Goal: Navigation & Orientation: Find specific page/section

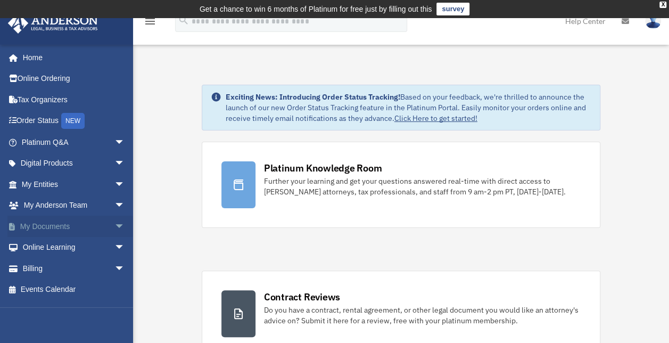
click at [114, 223] on span "arrow_drop_down" at bounding box center [124, 226] width 21 height 22
click at [57, 244] on link "Box" at bounding box center [78, 247] width 126 height 21
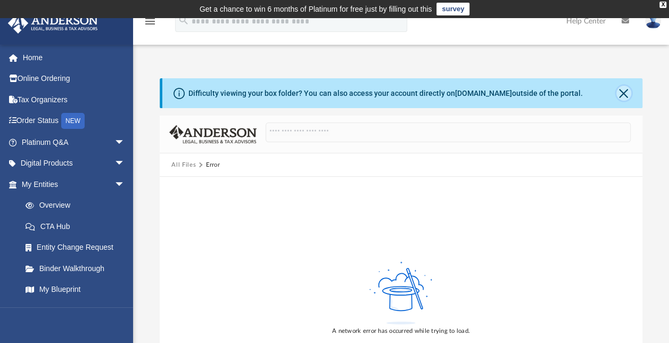
click at [622, 89] on button "Close" at bounding box center [623, 93] width 15 height 15
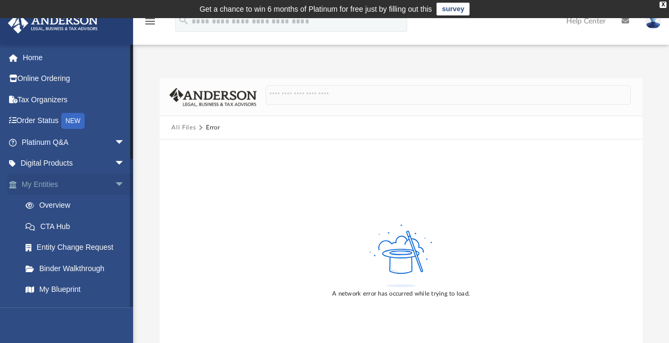
click at [114, 180] on span "arrow_drop_down" at bounding box center [124, 184] width 21 height 22
click at [114, 180] on span "arrow_drop_up" at bounding box center [124, 184] width 21 height 22
click at [114, 185] on span "arrow_drop_down" at bounding box center [124, 184] width 21 height 22
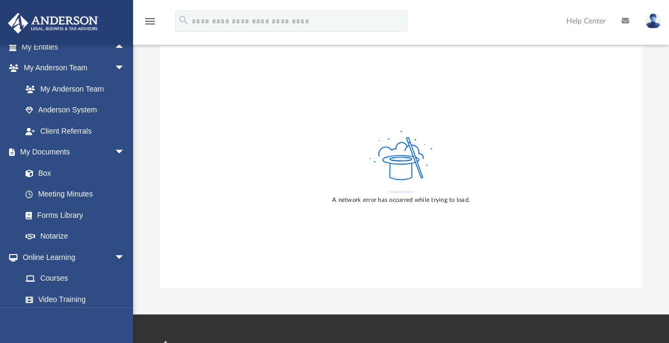
scroll to position [145, 0]
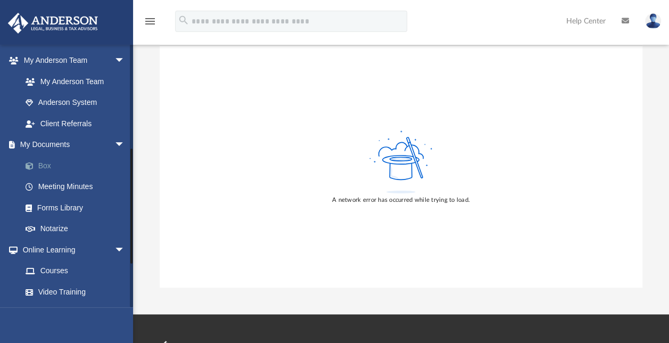
click at [47, 164] on link "Box" at bounding box center [78, 165] width 126 height 21
click at [71, 85] on link "My Anderson Team" at bounding box center [78, 81] width 126 height 21
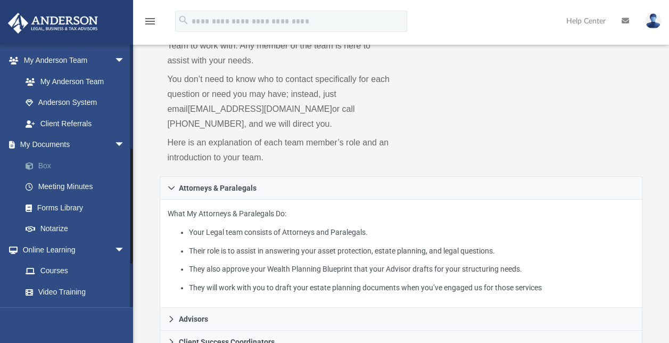
click at [45, 162] on link "Box" at bounding box center [78, 165] width 126 height 21
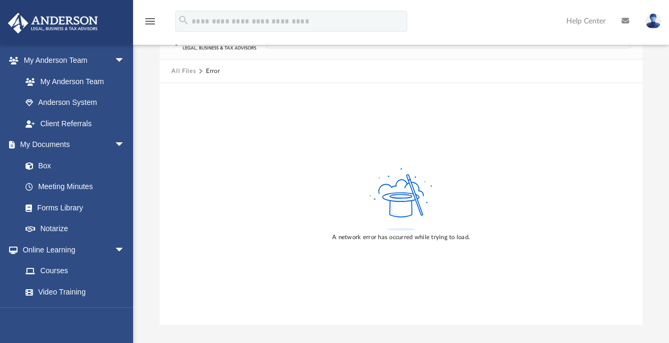
click at [354, 216] on div "A network error has occurred while trying to load." at bounding box center [401, 203] width 482 height 241
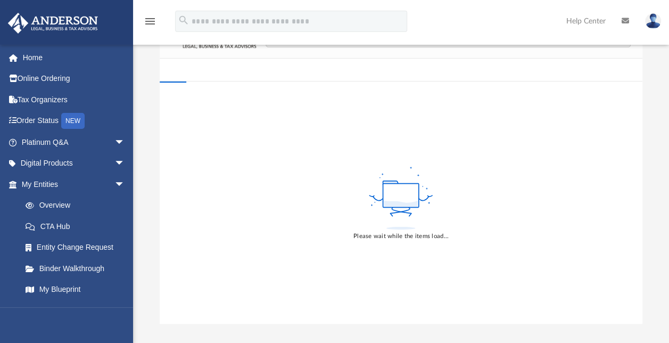
scroll to position [94, 0]
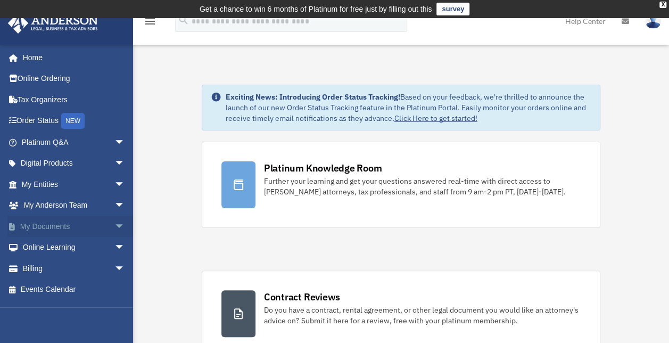
click at [114, 221] on span "arrow_drop_down" at bounding box center [124, 226] width 21 height 22
click at [46, 247] on link "Box" at bounding box center [78, 247] width 126 height 21
